Goal: Book appointment/travel/reservation

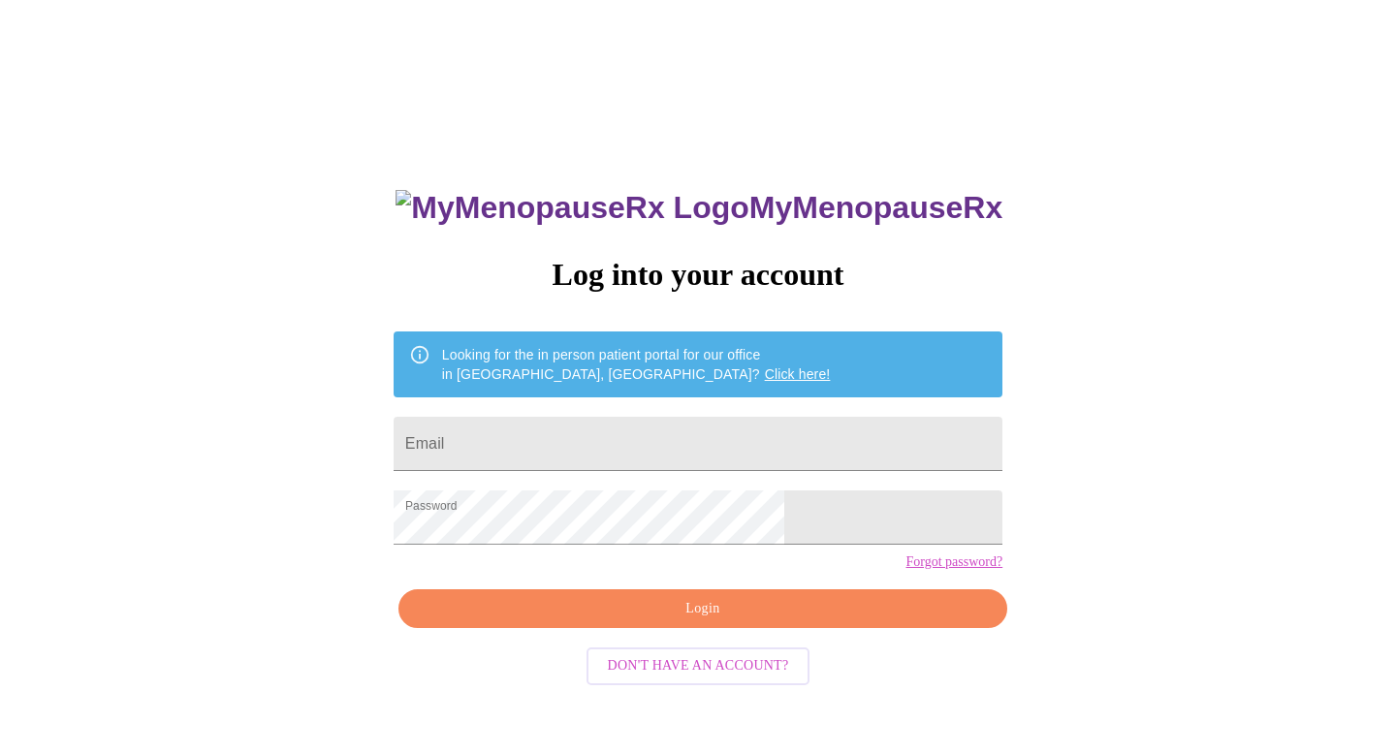
scroll to position [19, 0]
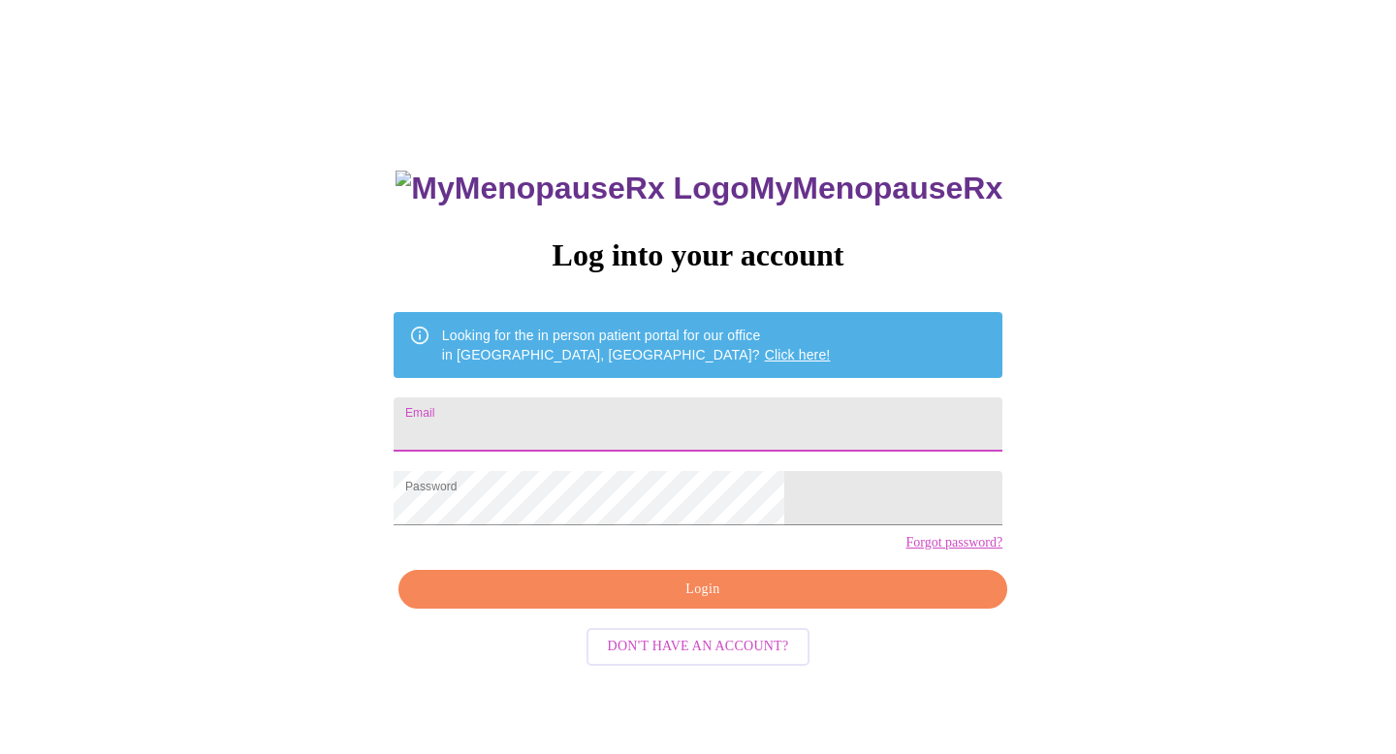
click at [675, 418] on input "Email" at bounding box center [697, 424] width 609 height 54
type input "[EMAIL_ADDRESS][PERSON_NAME][DOMAIN_NAME]"
click at [699, 602] on span "Login" at bounding box center [703, 590] width 564 height 24
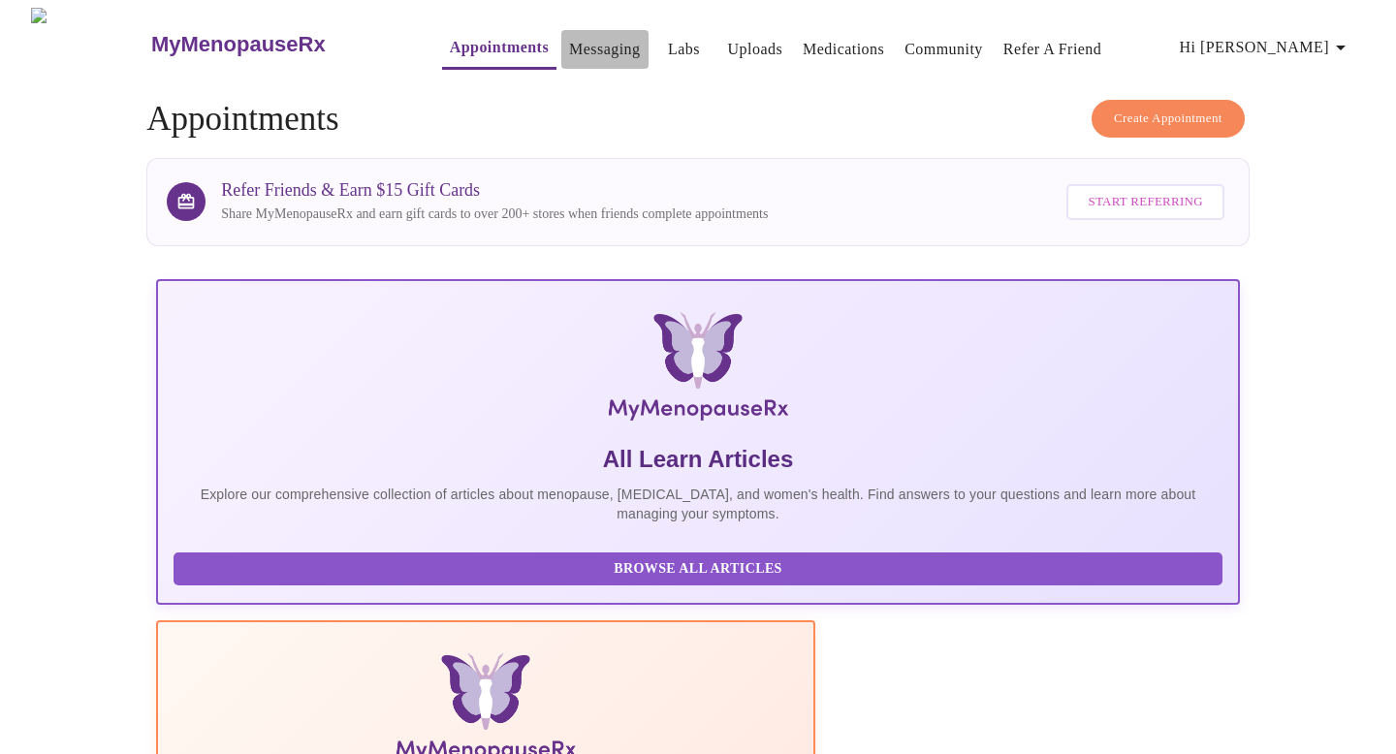
click at [569, 37] on link "Messaging" at bounding box center [604, 49] width 71 height 27
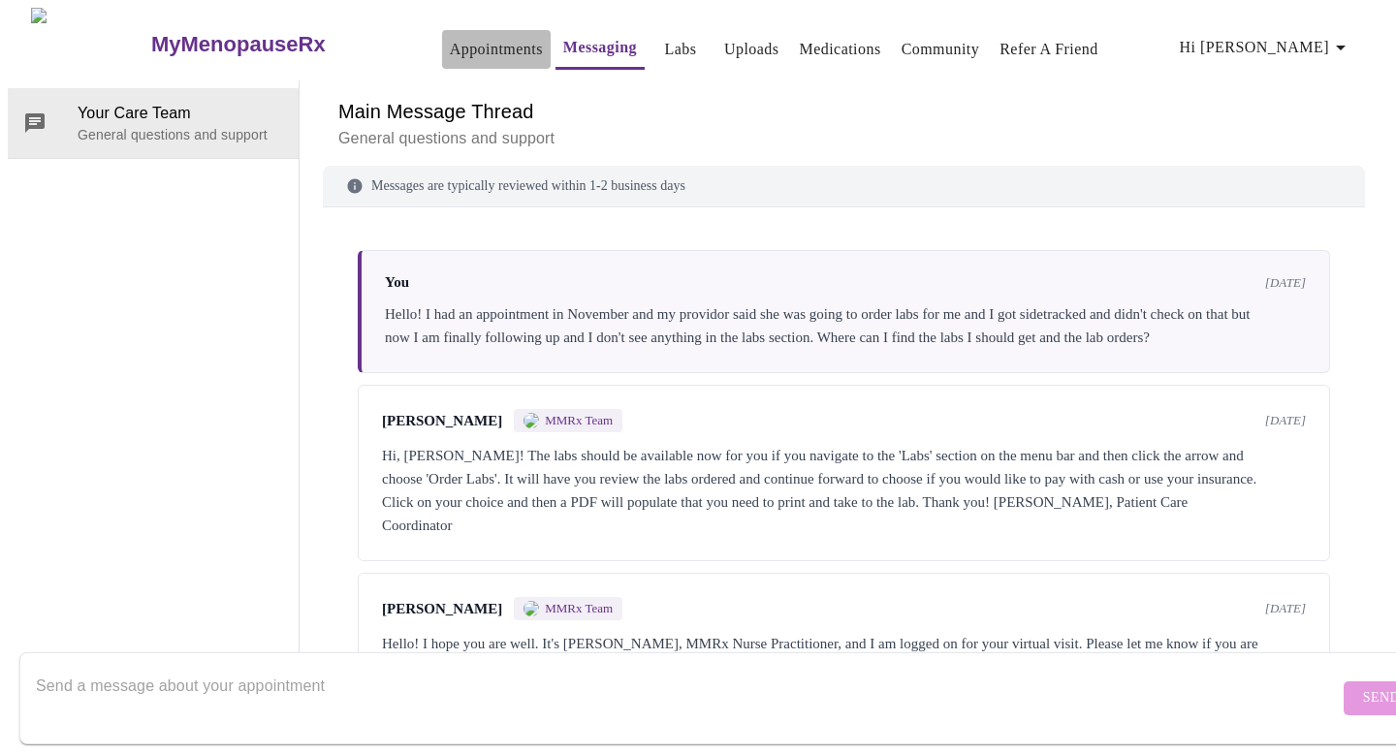
click at [450, 38] on link "Appointments" at bounding box center [496, 49] width 93 height 27
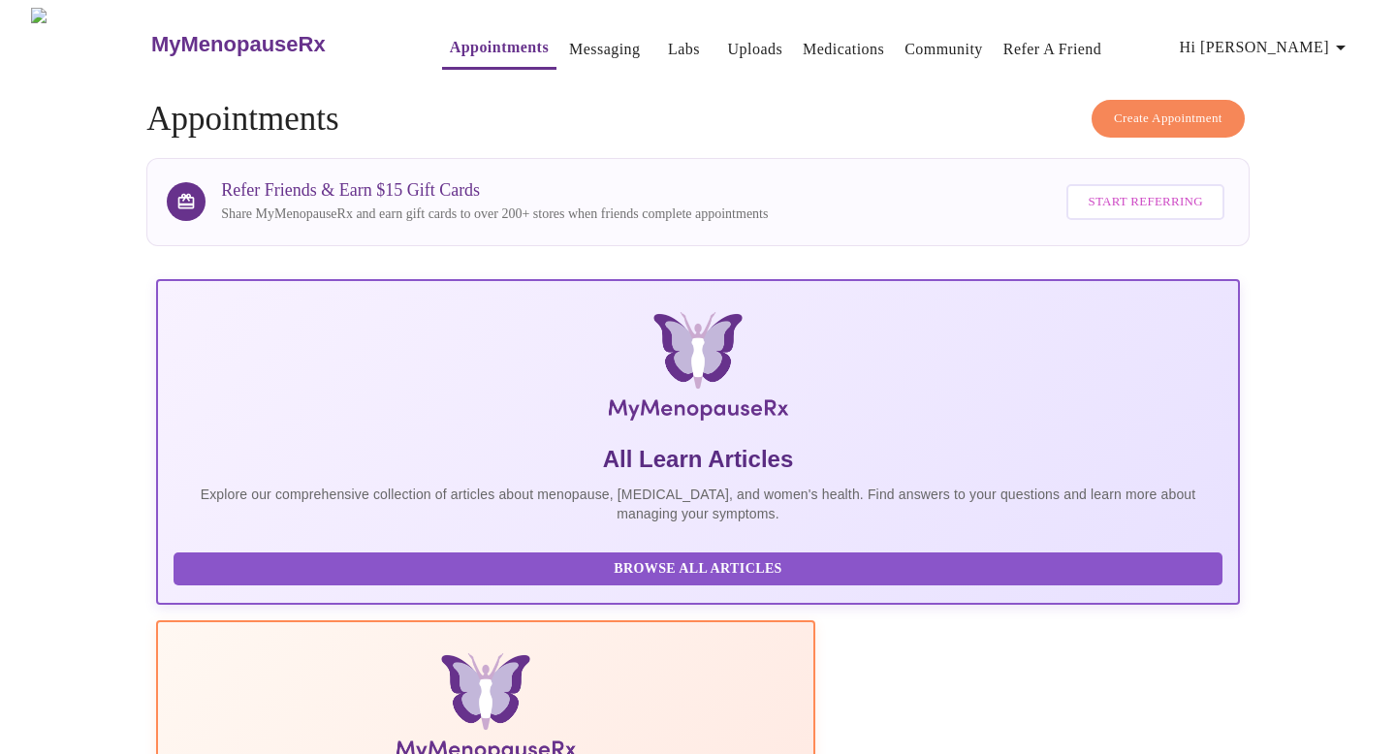
click at [1186, 116] on span "Create Appointment" at bounding box center [1168, 119] width 109 height 22
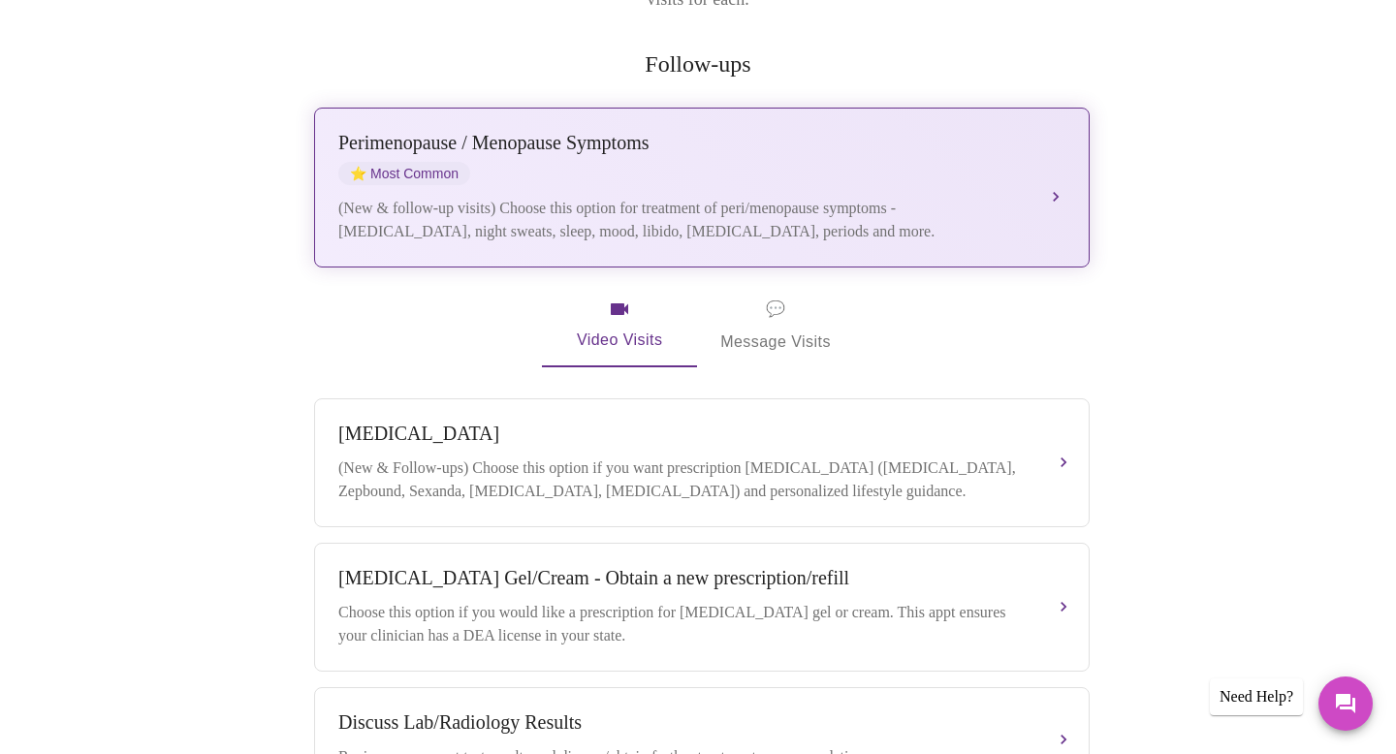
scroll to position [348, 0]
click at [647, 455] on div "(New & Follow-ups) Choose this option if you want prescription [MEDICAL_DATA] (…" at bounding box center [682, 478] width 688 height 47
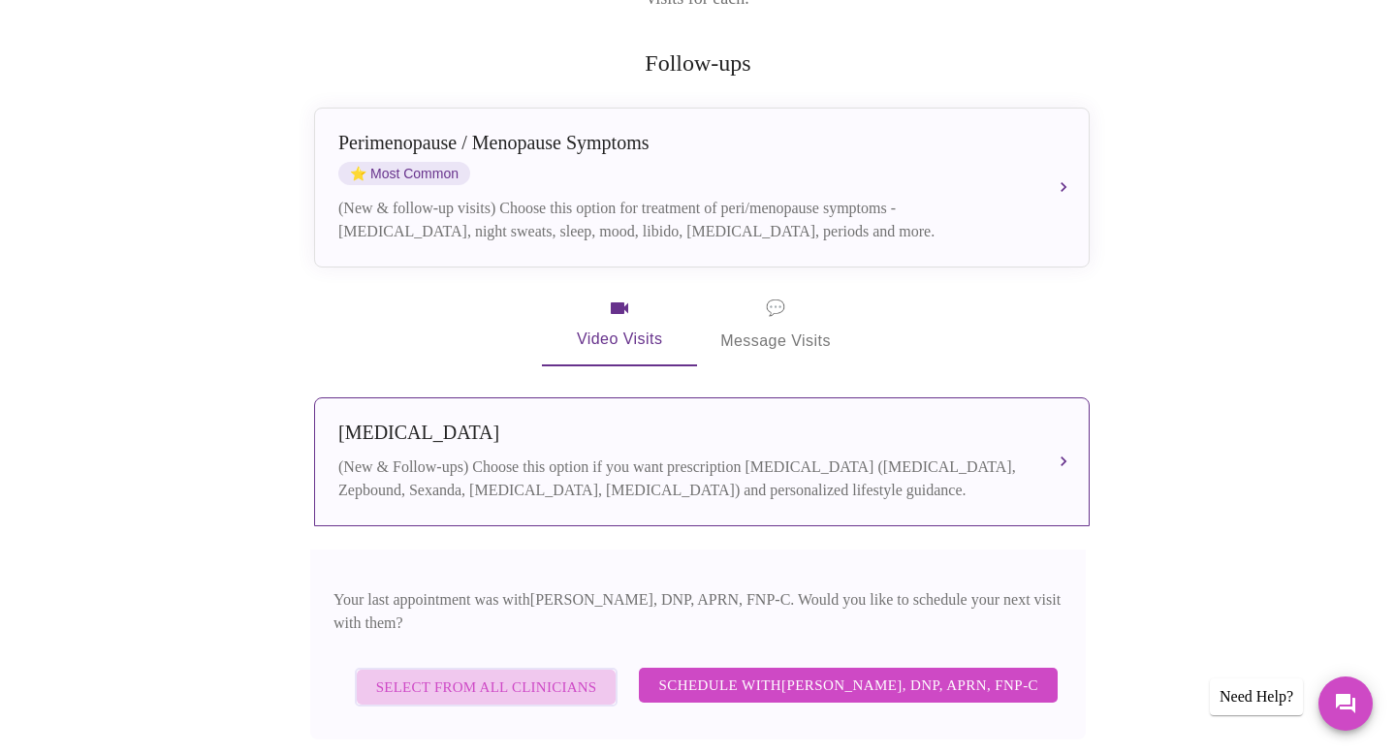
click at [506, 675] on span "Select from All Clinicians" at bounding box center [486, 687] width 221 height 25
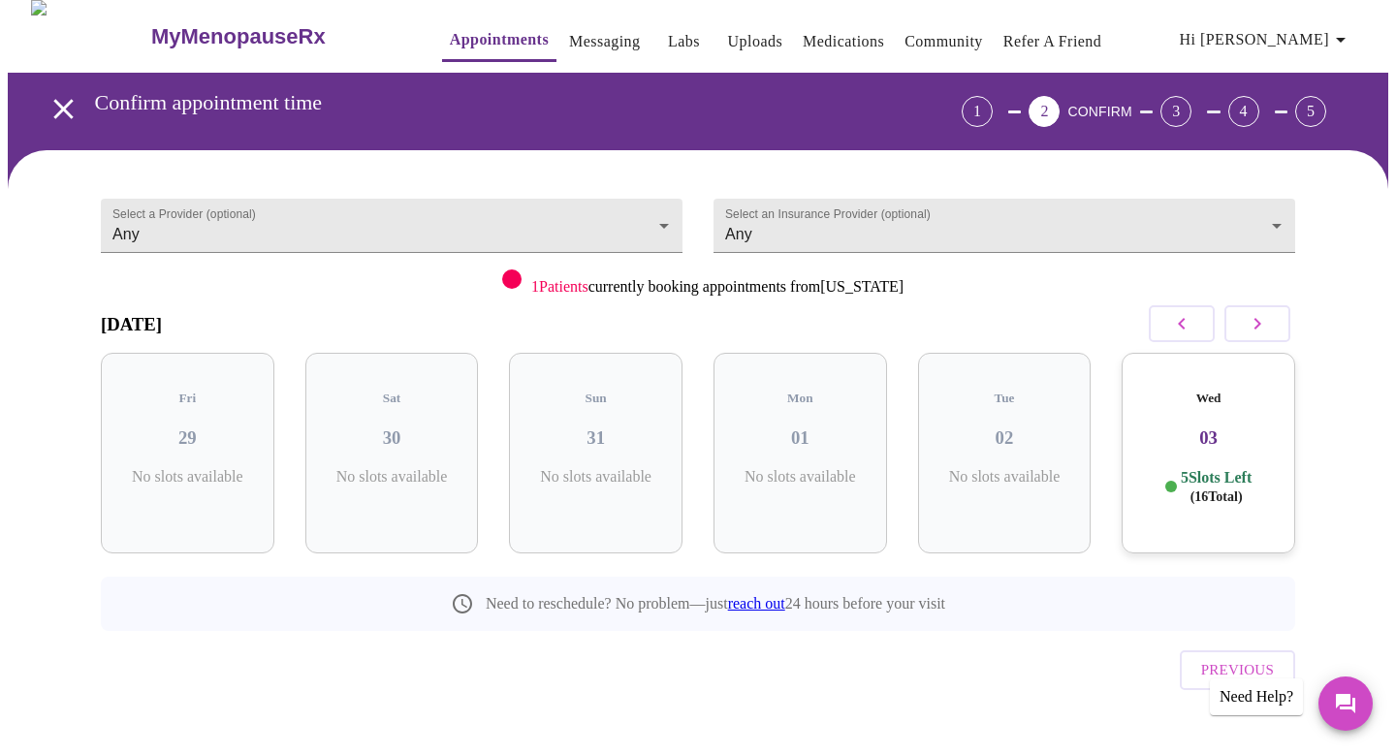
click at [1192, 427] on h3 "03" at bounding box center [1208, 437] width 142 height 21
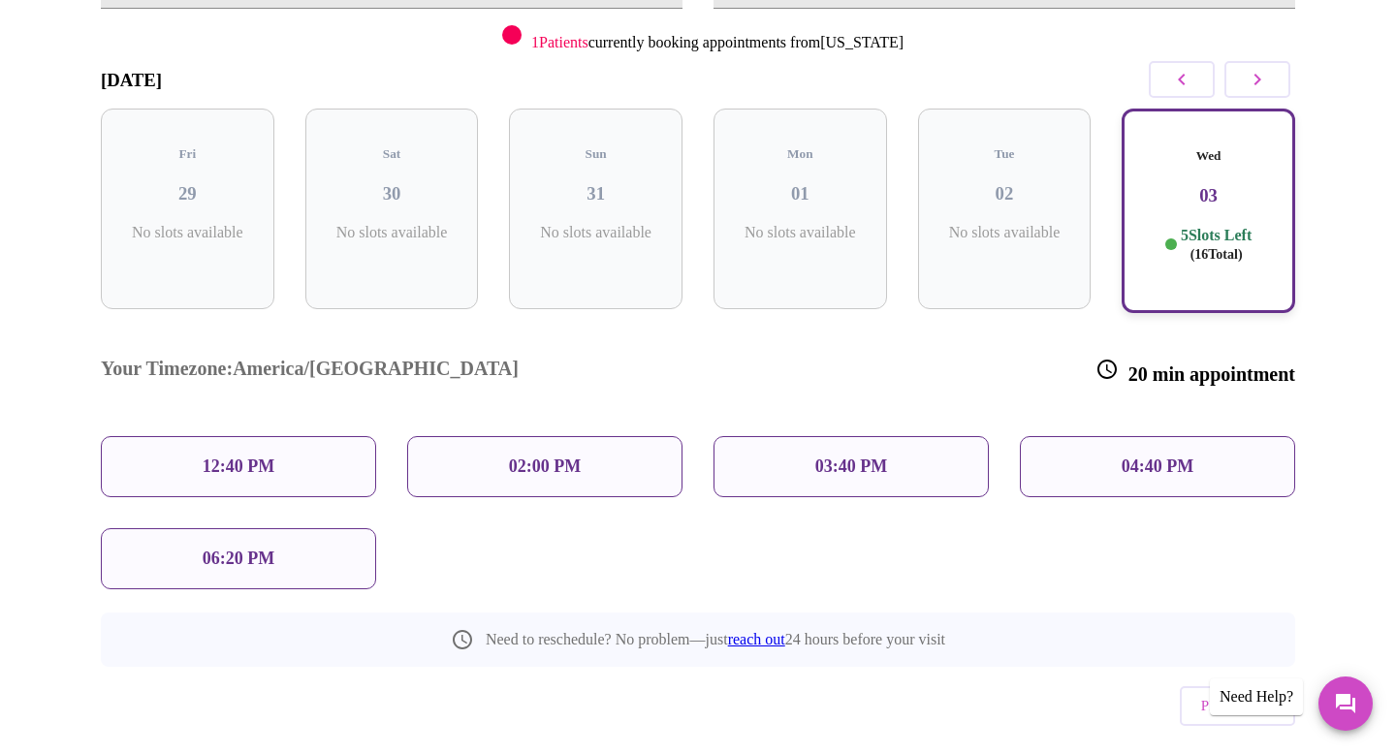
scroll to position [262, 0]
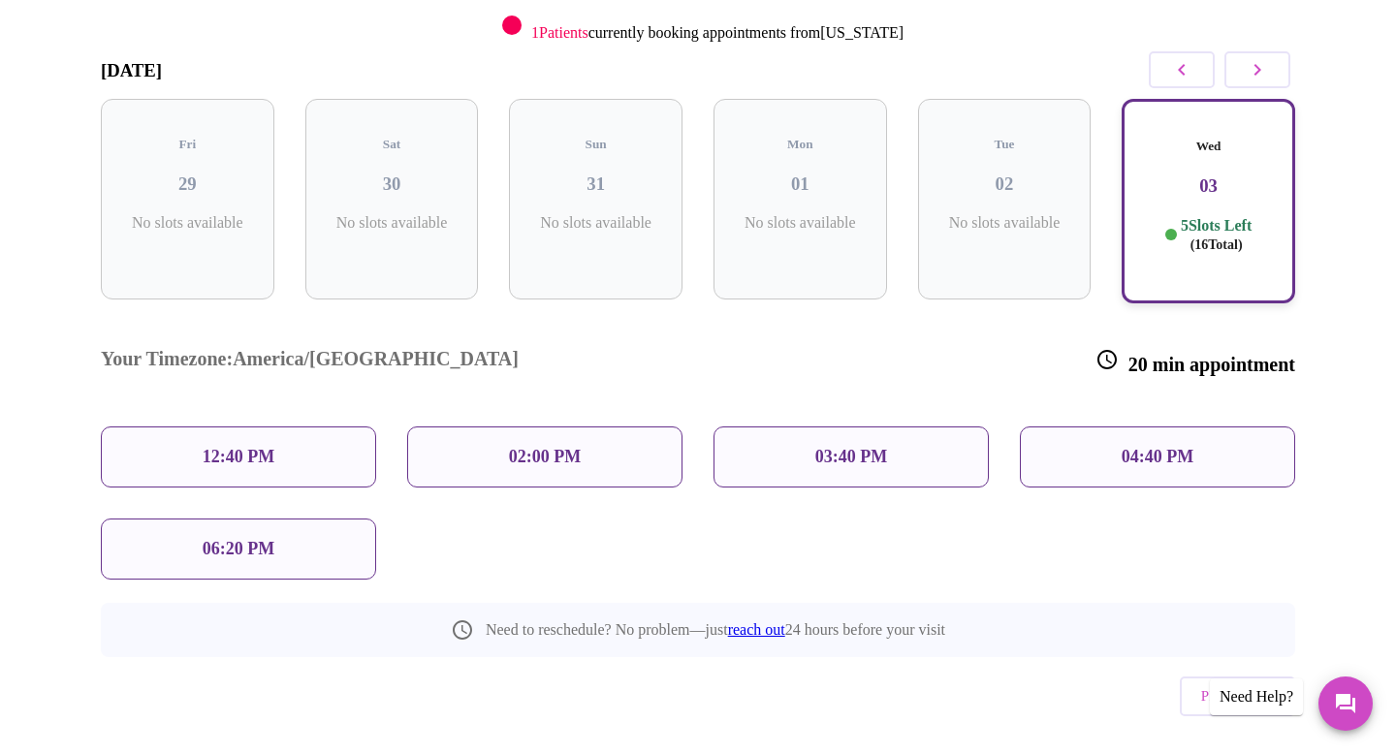
click at [866, 426] on div "03:40 PM" at bounding box center [850, 456] width 275 height 61
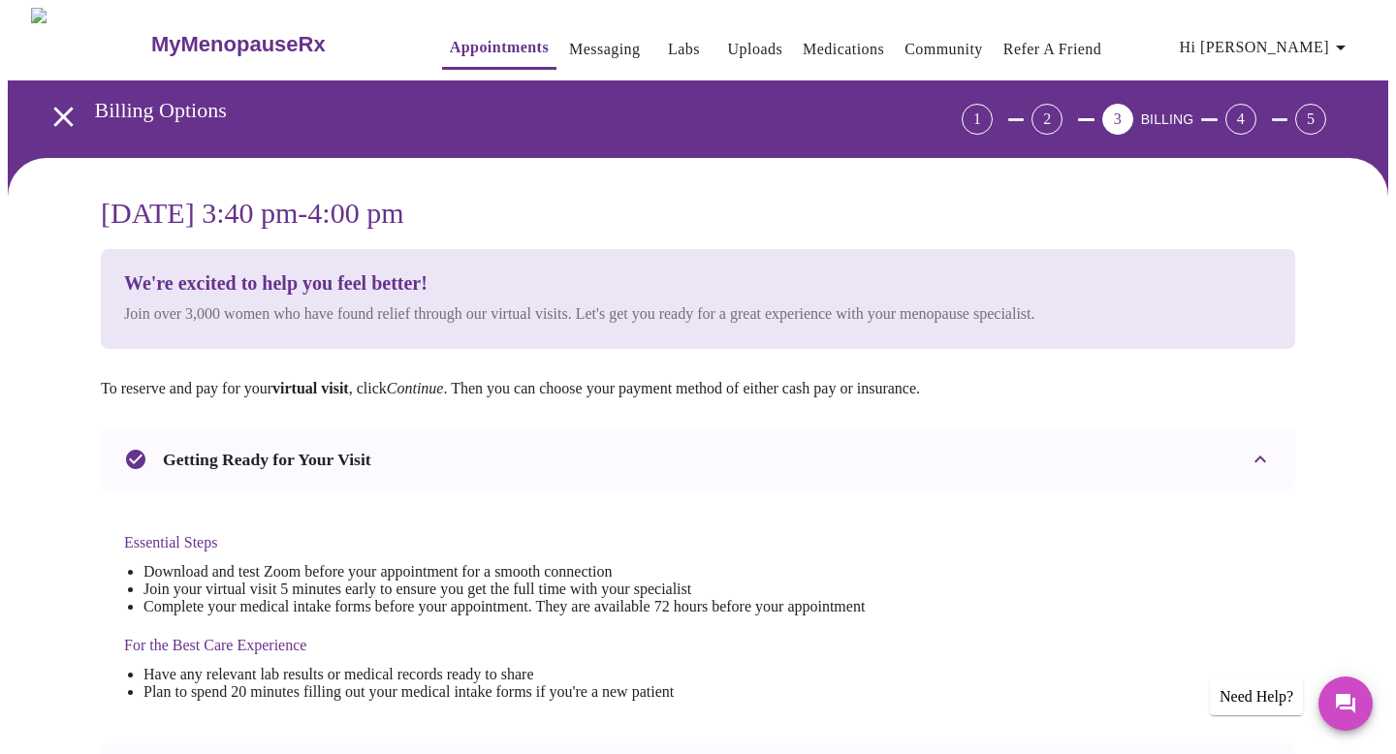
scroll to position [650, 0]
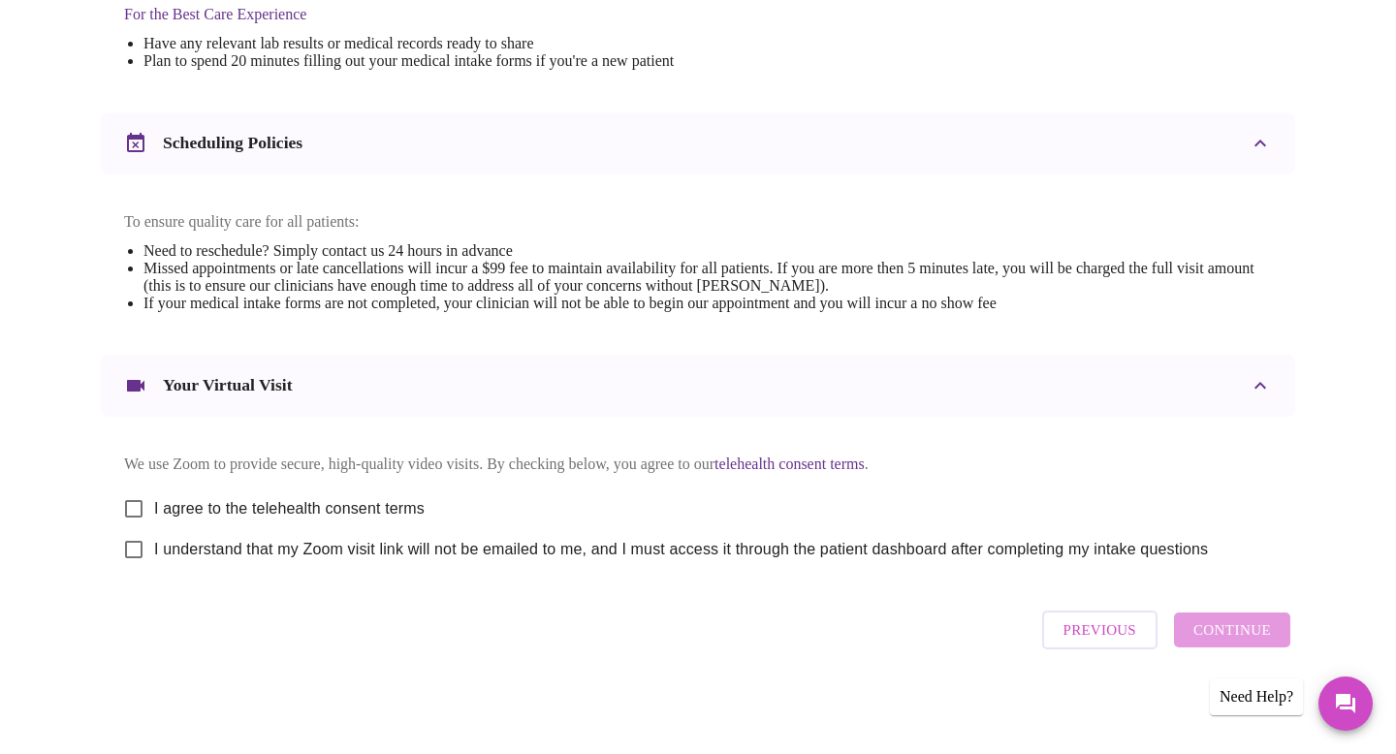
click at [128, 502] on input "I agree to the telehealth consent terms" at bounding box center [133, 508] width 41 height 41
checkbox input "true"
click at [131, 547] on input "I understand that my Zoom visit link will not be emailed to me, and I must acce…" at bounding box center [133, 549] width 41 height 41
checkbox input "true"
click at [1247, 634] on span "Continue" at bounding box center [1232, 629] width 78 height 25
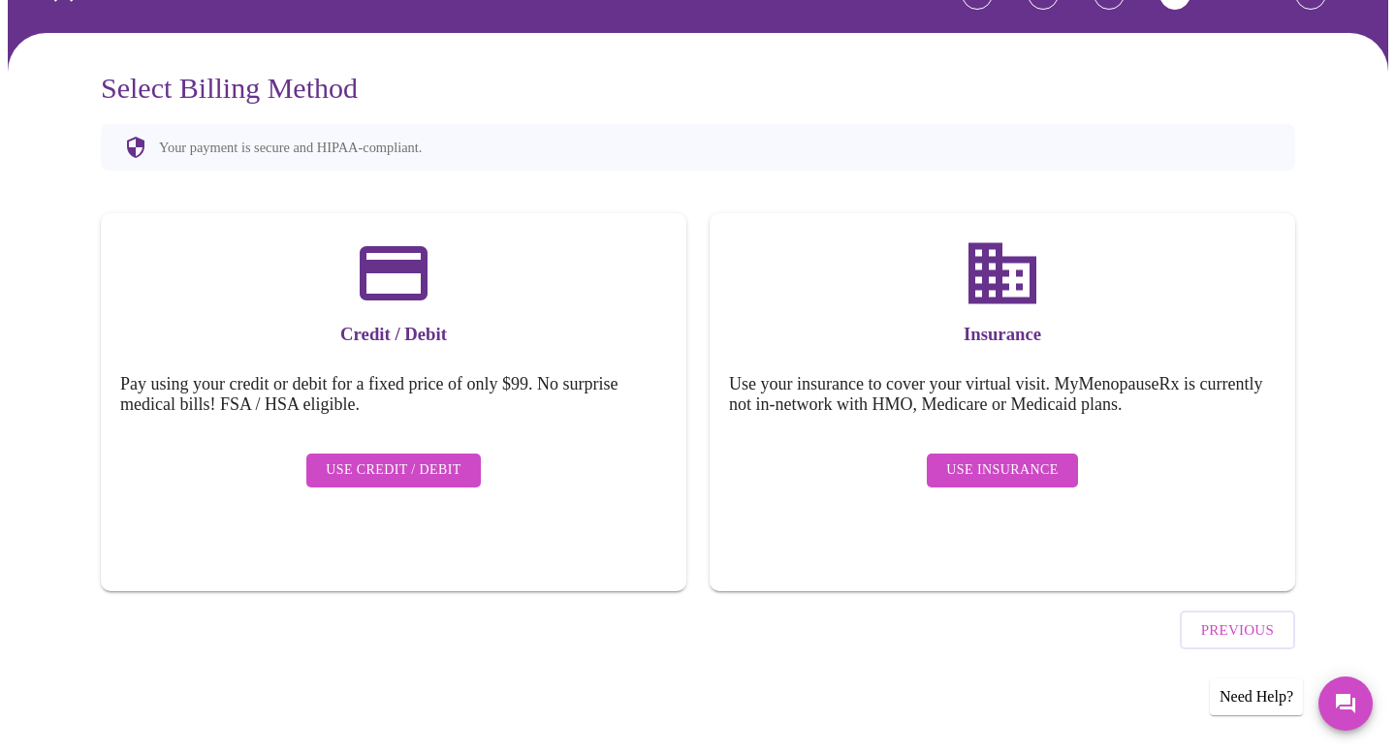
scroll to position [71, 0]
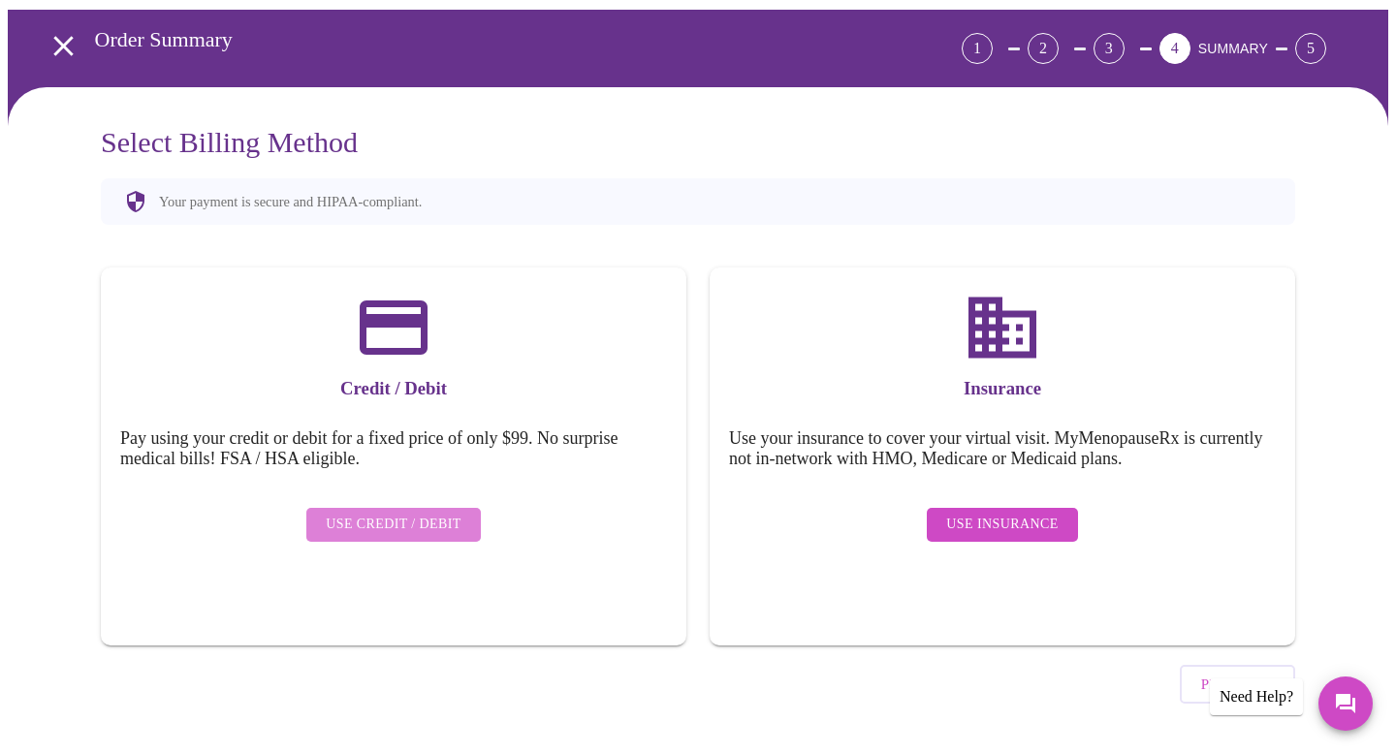
click at [407, 513] on span "Use Credit / Debit" at bounding box center [394, 525] width 136 height 24
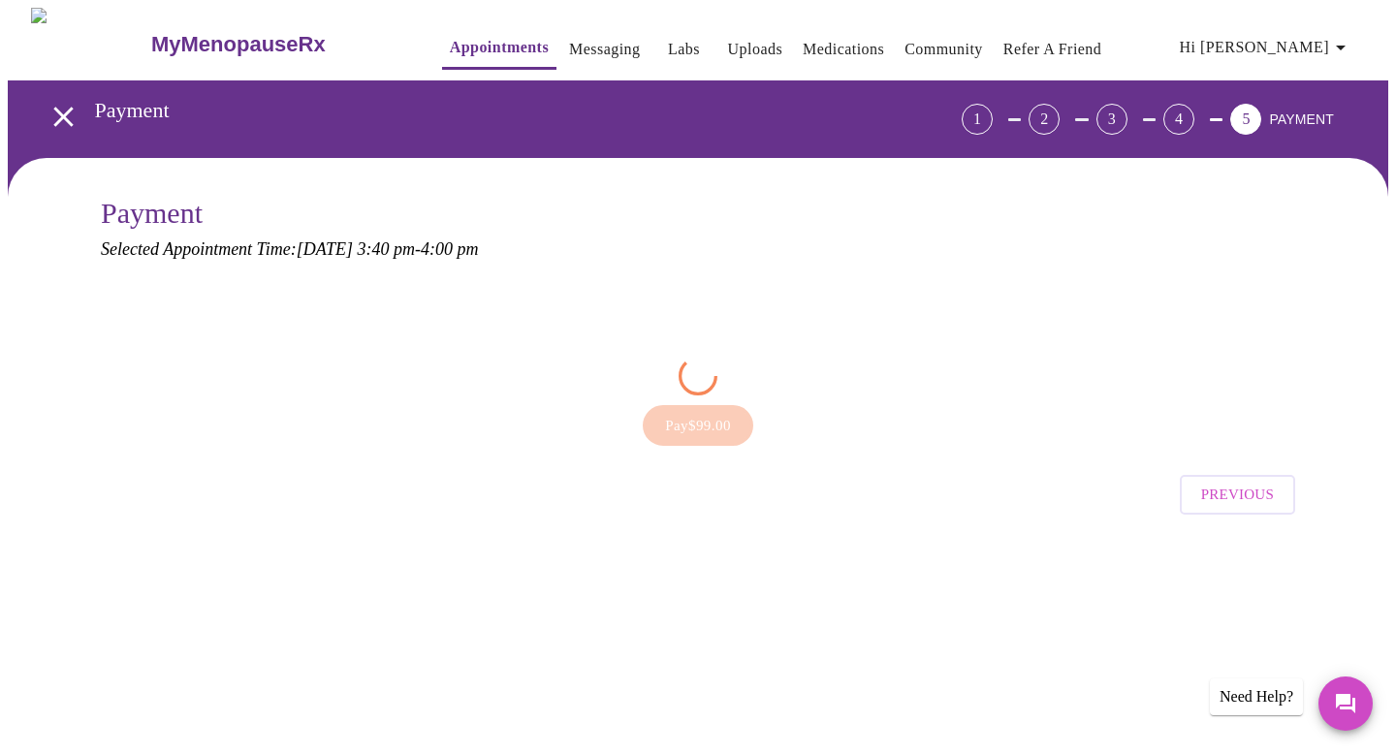
scroll to position [0, 0]
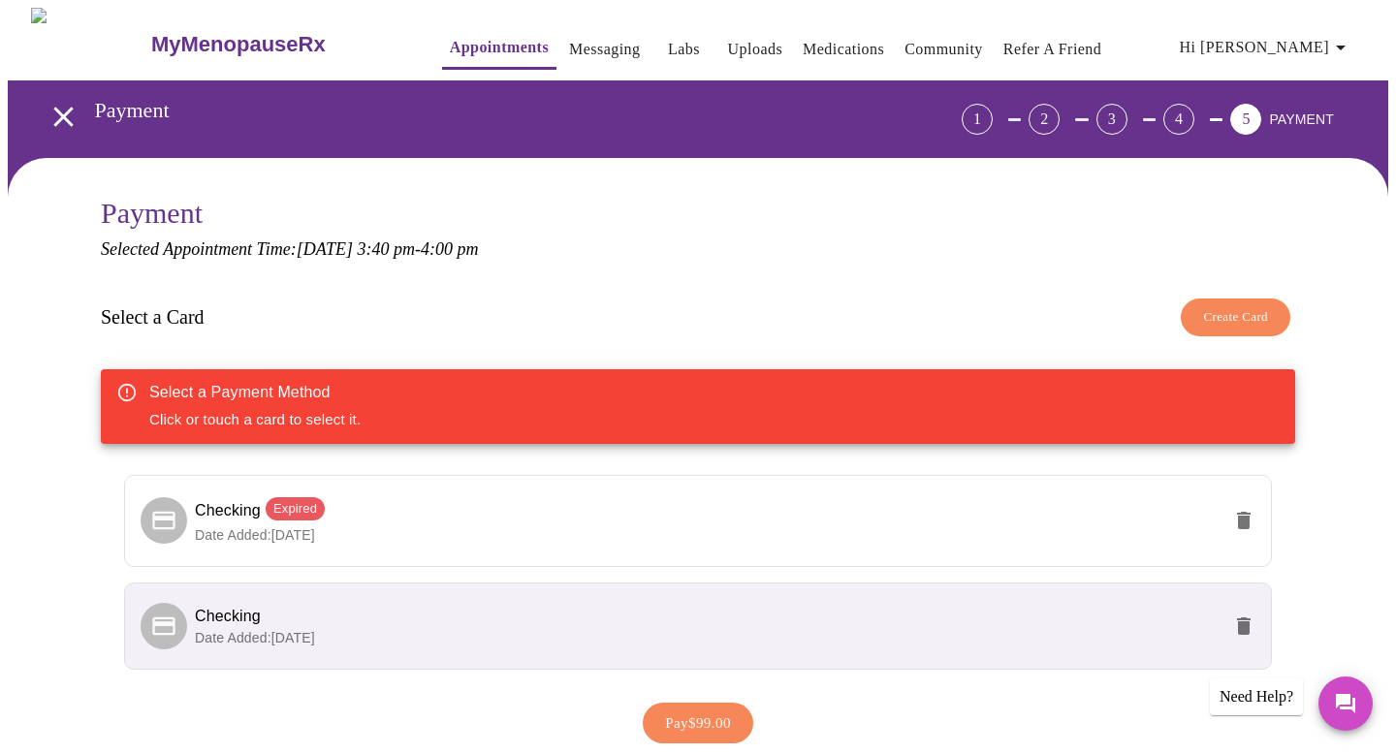
click at [333, 646] on li "Checking Date Added: [DATE]" at bounding box center [697, 625] width 1147 height 87
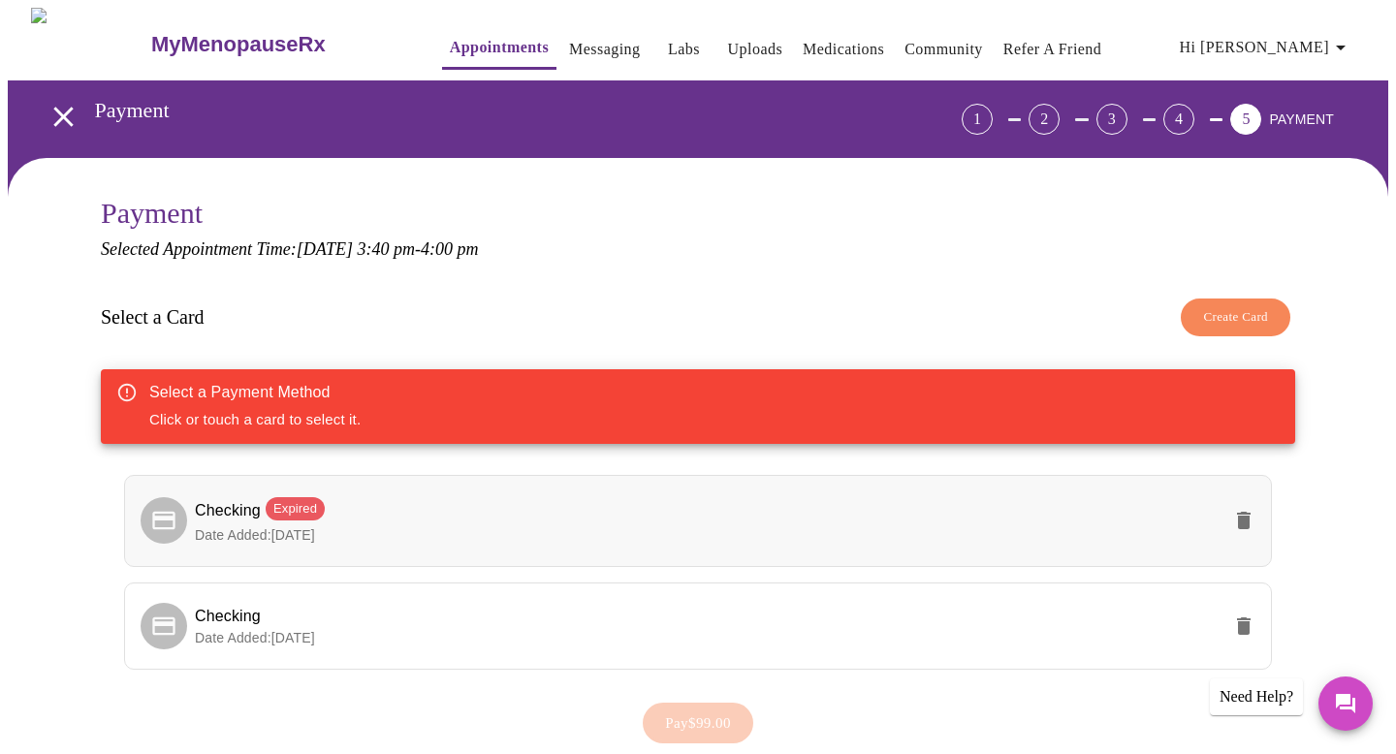
scroll to position [146, 0]
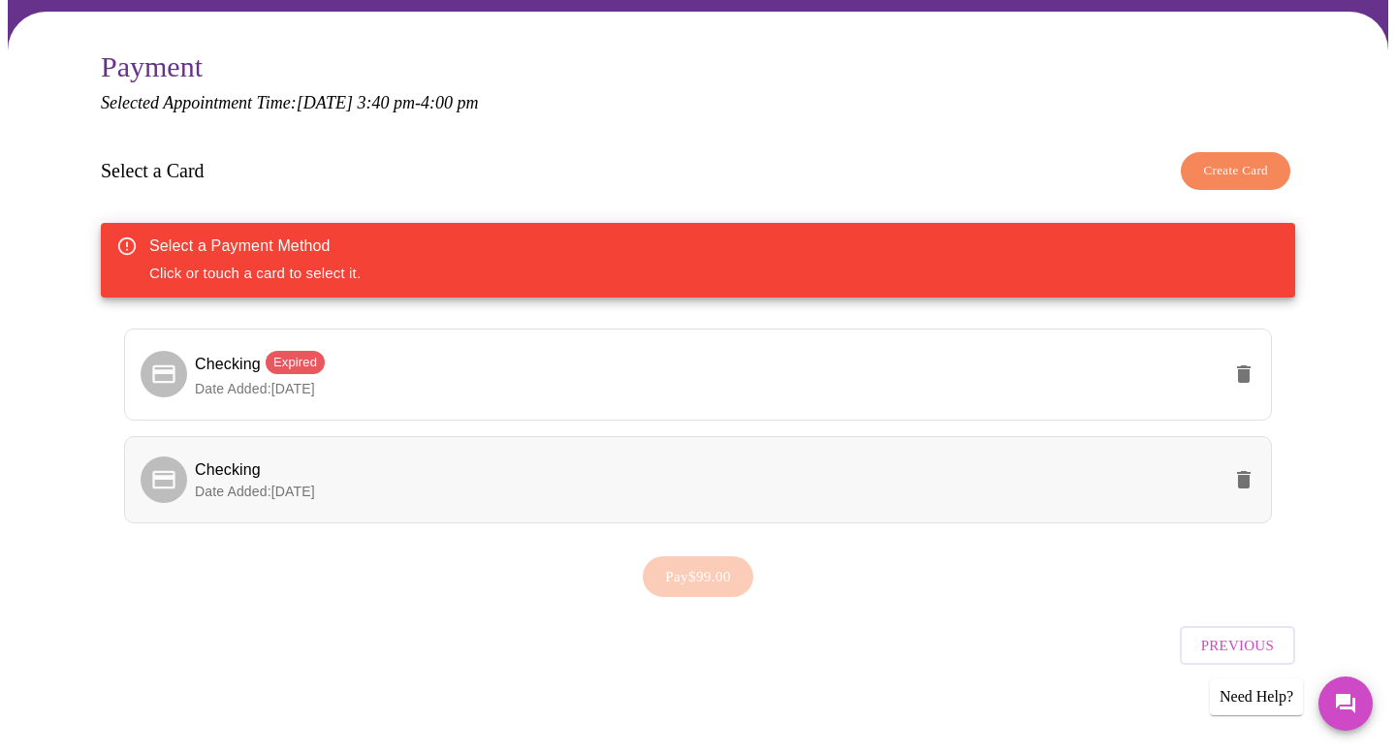
click at [501, 452] on li "Checking Date Added: [DATE]" at bounding box center [697, 479] width 1147 height 87
click at [716, 578] on span "Pay $99.00" at bounding box center [698, 576] width 66 height 25
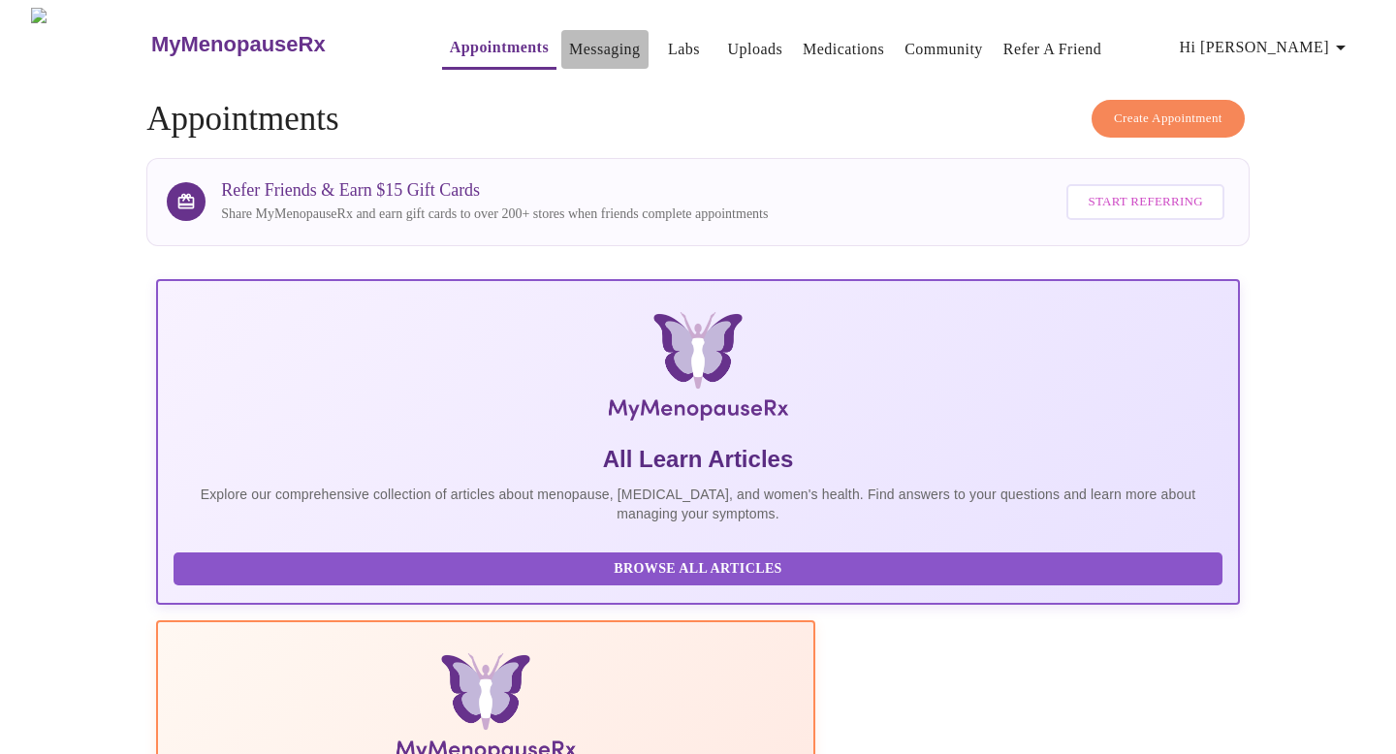
click at [570, 42] on link "Messaging" at bounding box center [604, 49] width 71 height 27
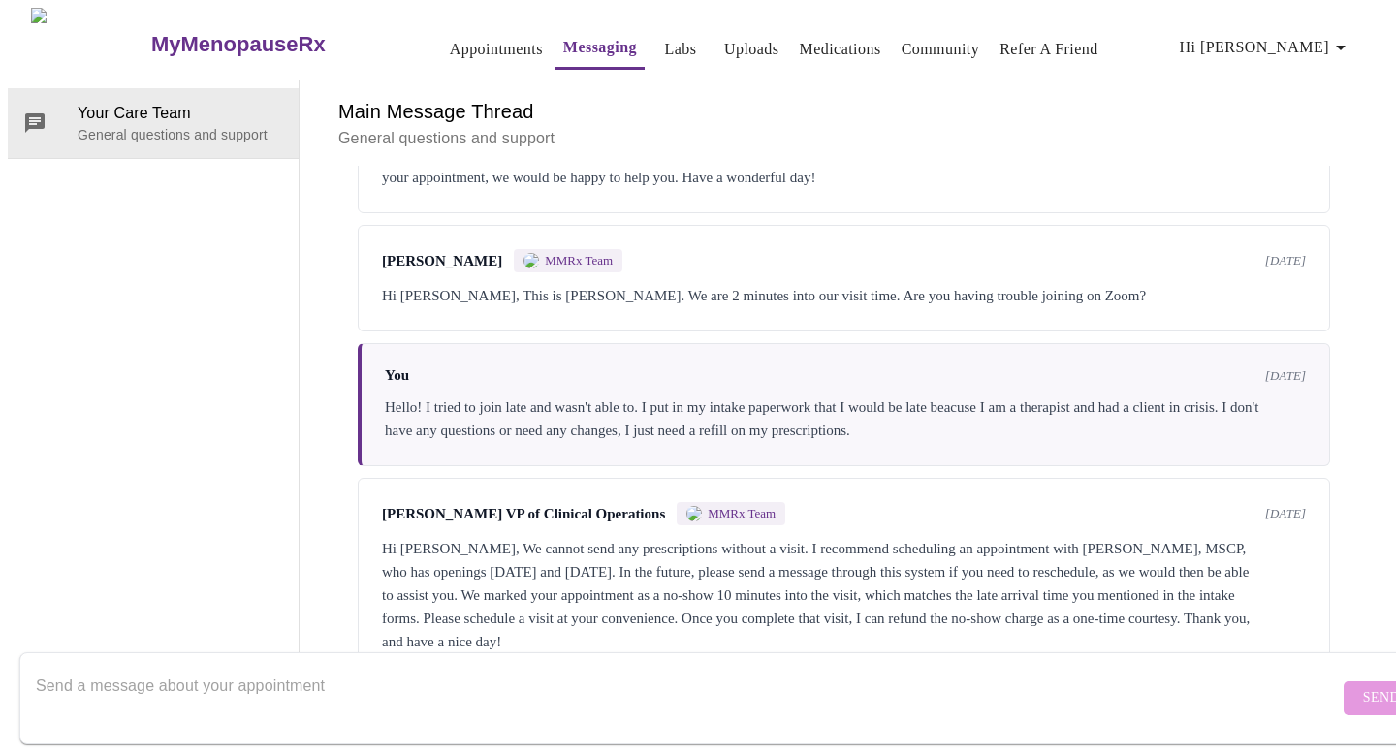
scroll to position [1236, 0]
click at [707, 537] on div "Hi [PERSON_NAME], We cannot send any prescriptions without a visit. I recommend…" at bounding box center [844, 595] width 924 height 116
click at [372, 667] on textarea "Send a message about your appointment" at bounding box center [687, 698] width 1303 height 62
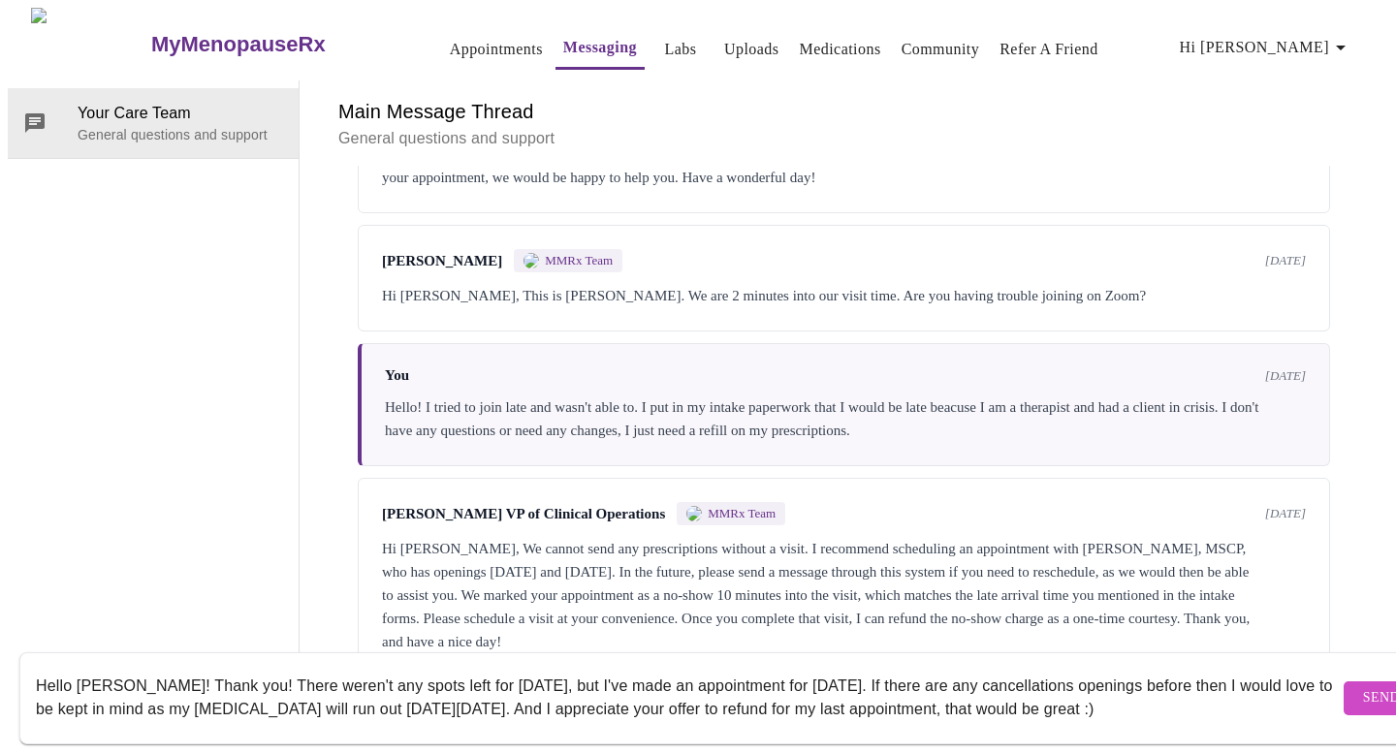
type textarea "Hello [PERSON_NAME]! Thank you! There weren't any spots left for [DATE], but I'…"
click at [1363, 686] on span "Send" at bounding box center [1381, 698] width 37 height 24
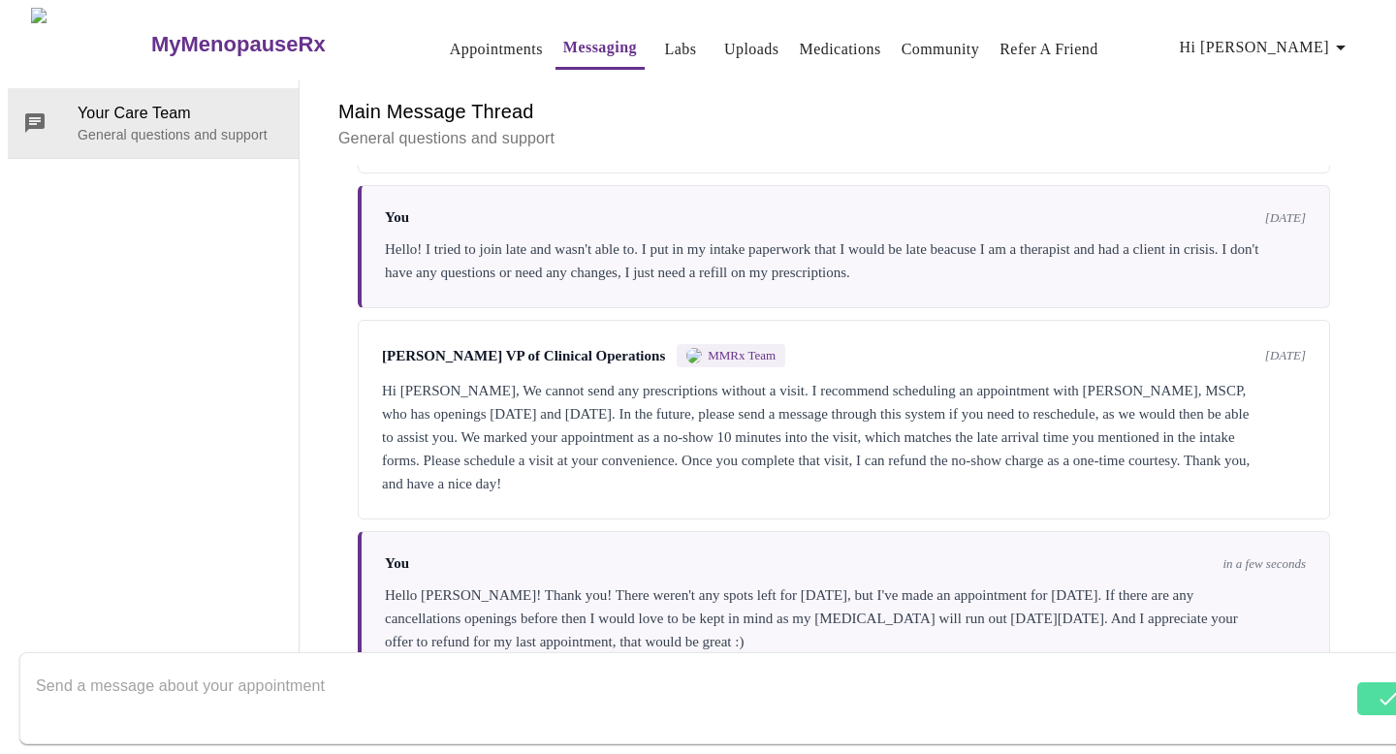
scroll to position [1399, 0]
